Goal: Task Accomplishment & Management: Complete application form

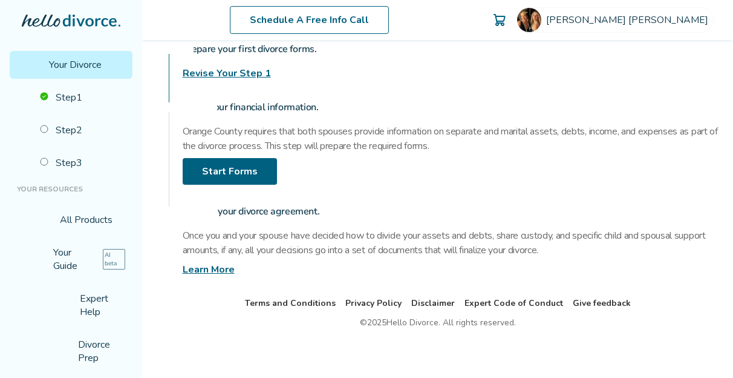
scroll to position [216, 0]
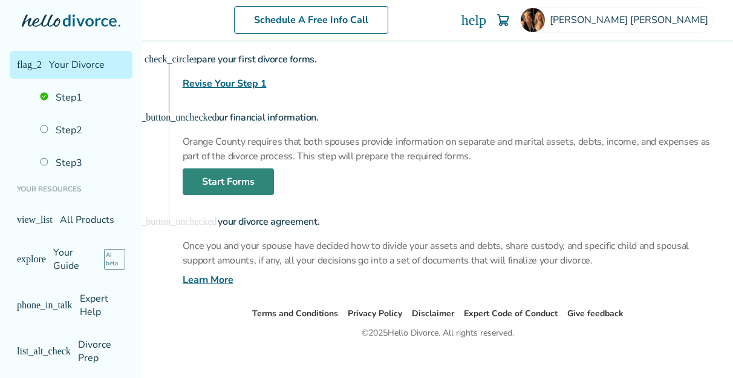
click at [236, 184] on link "Start Forms" at bounding box center [228, 181] width 91 height 27
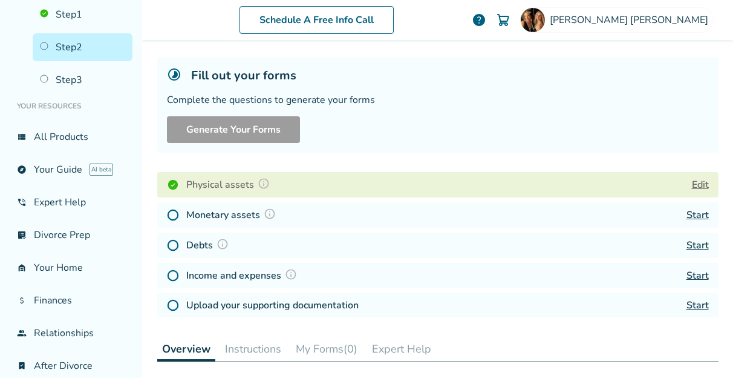
scroll to position [128, 0]
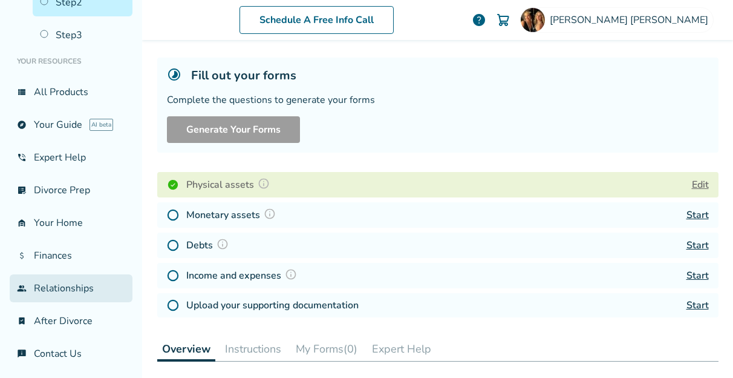
click at [65, 284] on link "group Relationships" at bounding box center [71, 288] width 123 height 28
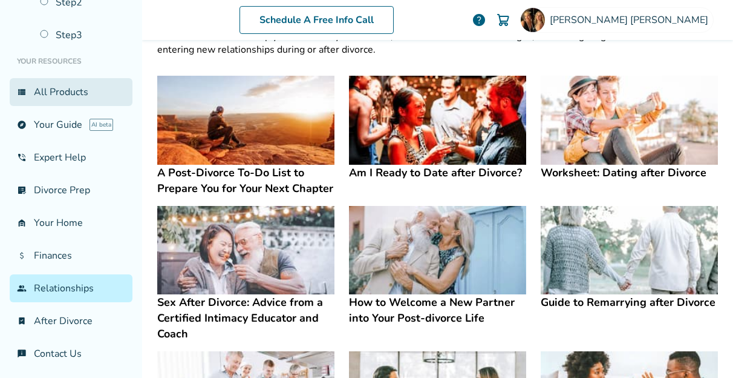
click at [87, 88] on link "view_list All Products" at bounding box center [71, 92] width 123 height 28
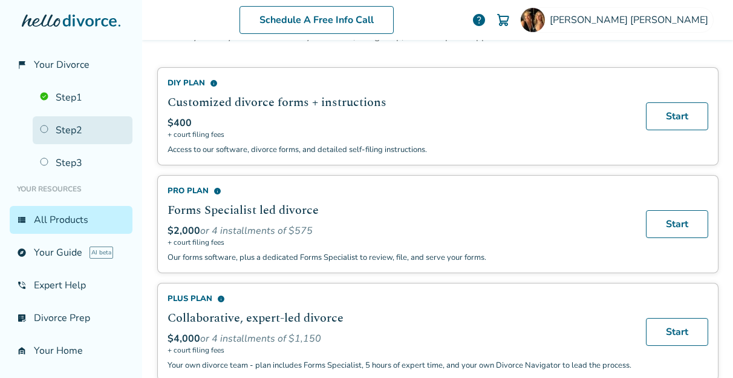
click at [73, 129] on link "Step 2" at bounding box center [83, 130] width 100 height 28
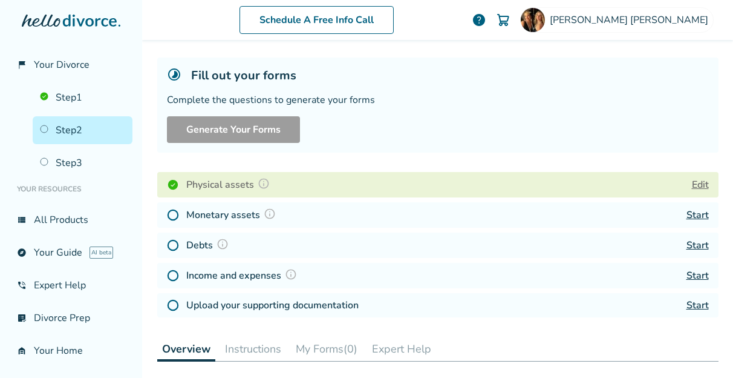
click at [217, 215] on h4 "Monetary assets" at bounding box center [232, 215] width 93 height 16
click at [688, 216] on link "Start" at bounding box center [698, 214] width 22 height 13
